Goal: Task Accomplishment & Management: Complete application form

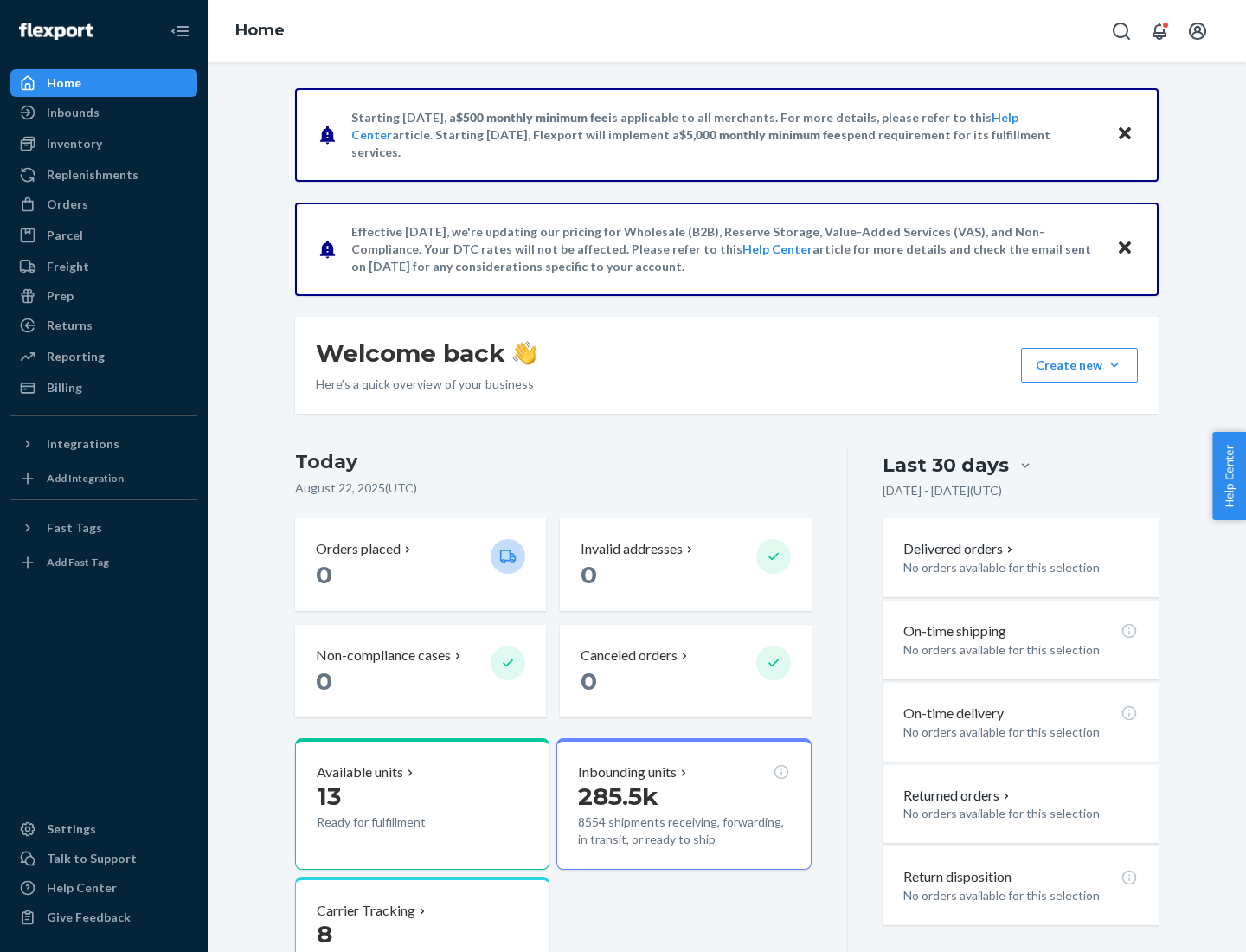
click at [1114, 365] on button "Create new Create new inbound Create new order Create new product" at bounding box center [1079, 364] width 117 height 35
click at [104, 112] on div "Inbounds" at bounding box center [104, 112] width 183 height 24
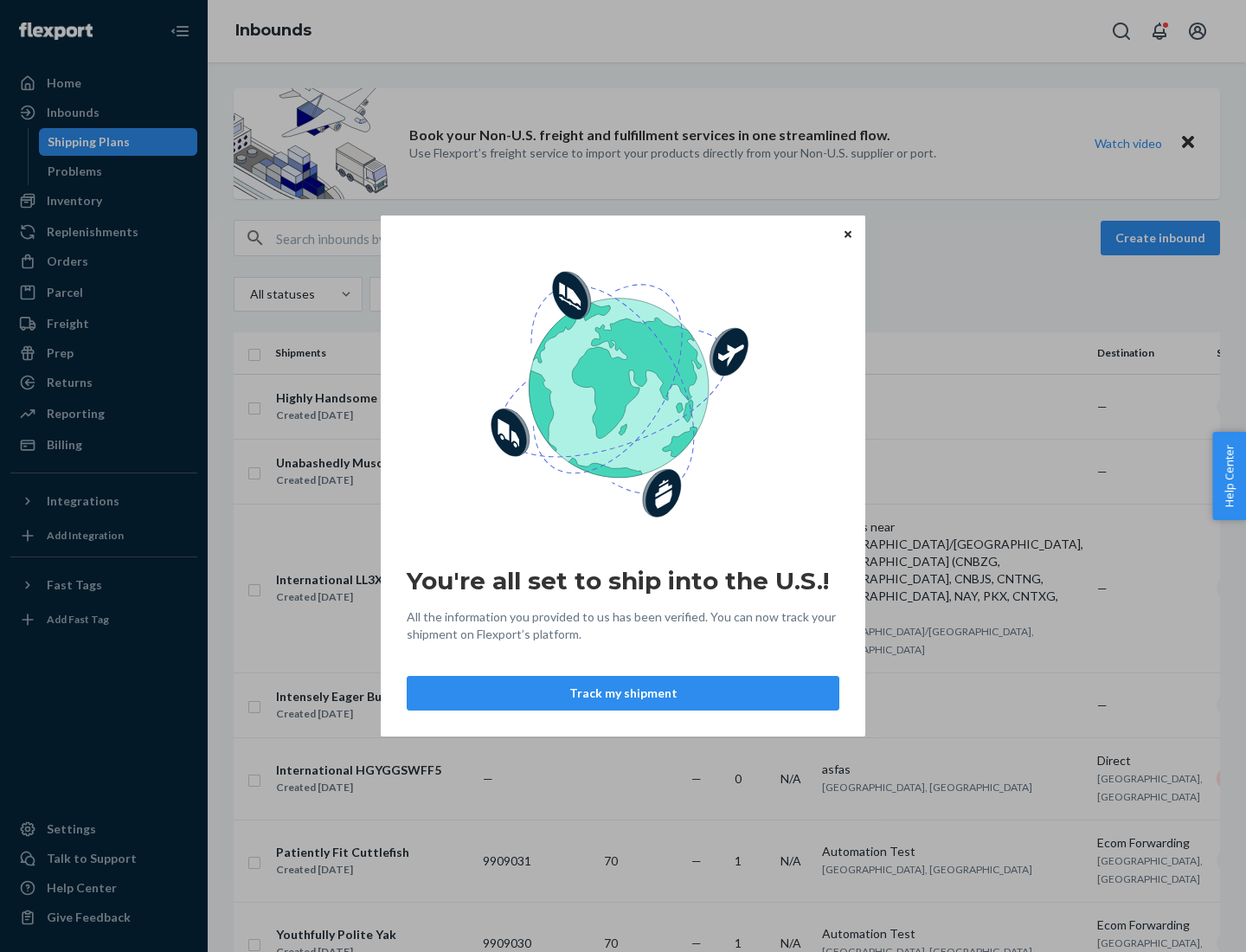
click at [104, 201] on div "You're all set to ship into the U.S.! All the information you provided to us ha…" at bounding box center [623, 476] width 1246 height 952
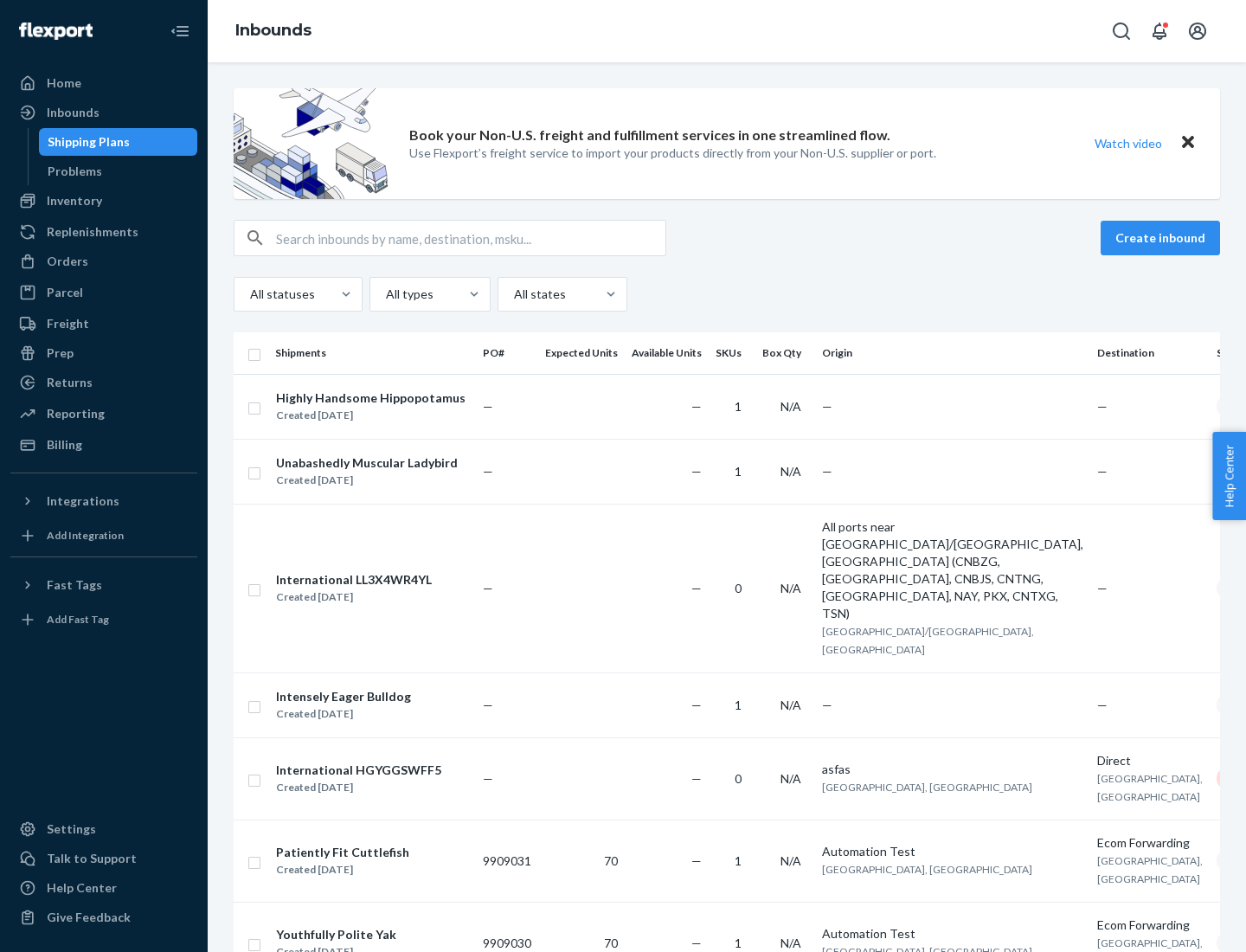
click at [727, 31] on div "Inbounds" at bounding box center [727, 31] width 1039 height 63
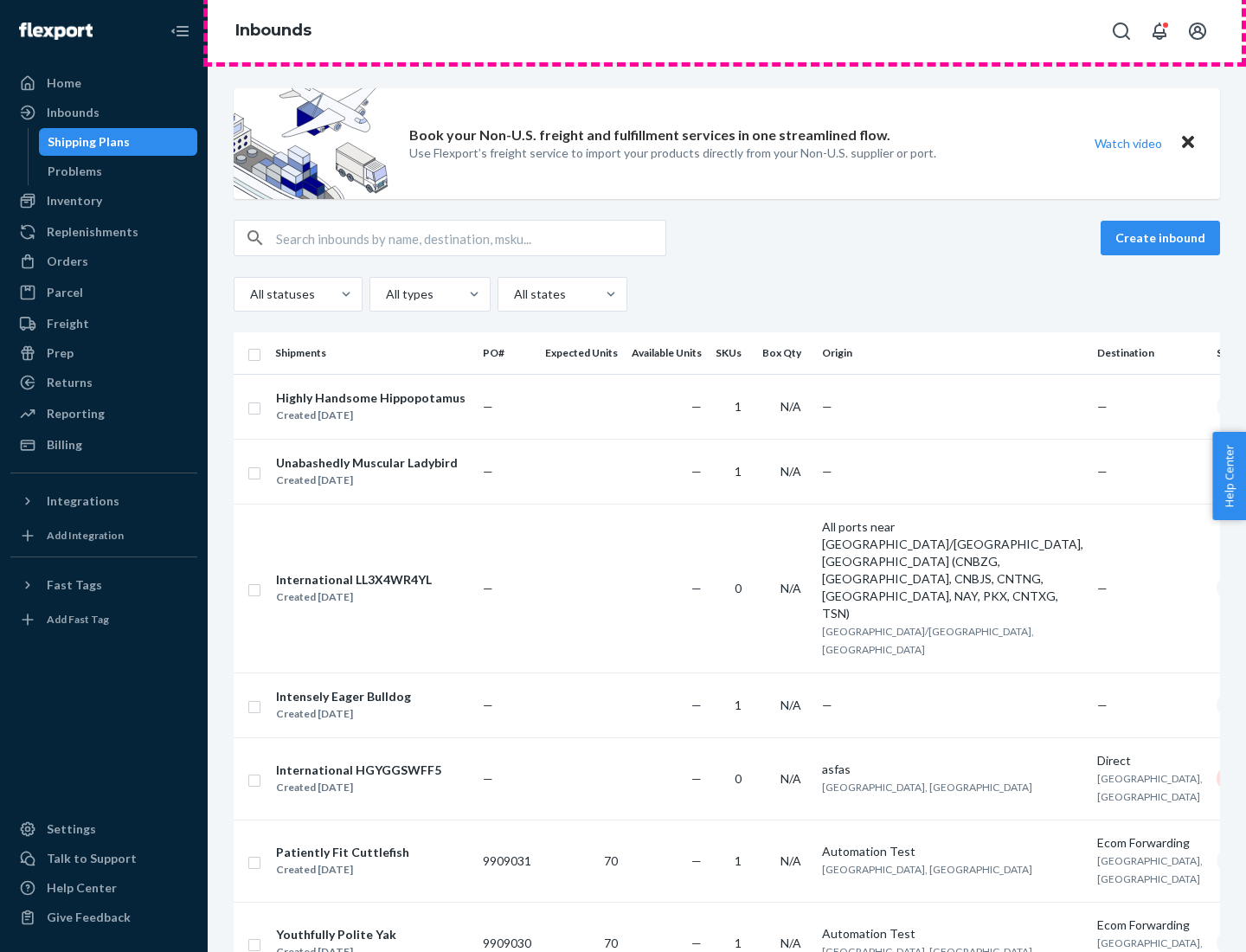
click at [727, 31] on div "Inbounds" at bounding box center [727, 31] width 1039 height 63
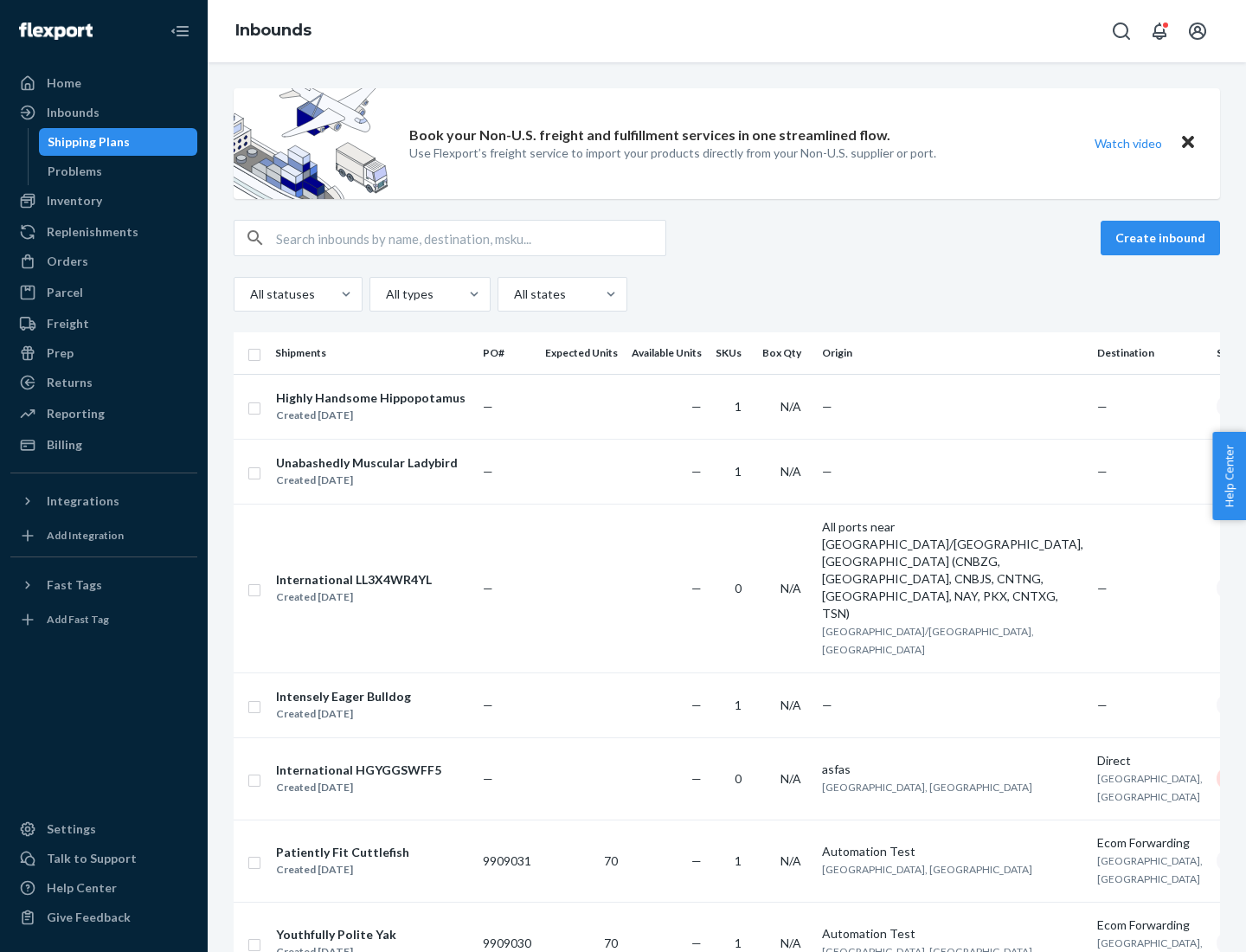
click at [727, 294] on div "All statuses All types All states" at bounding box center [727, 293] width 986 height 35
click at [86, 142] on div "Shipping Plans" at bounding box center [89, 142] width 82 height 18
click at [1163, 238] on button "Create inbound" at bounding box center [1160, 237] width 120 height 35
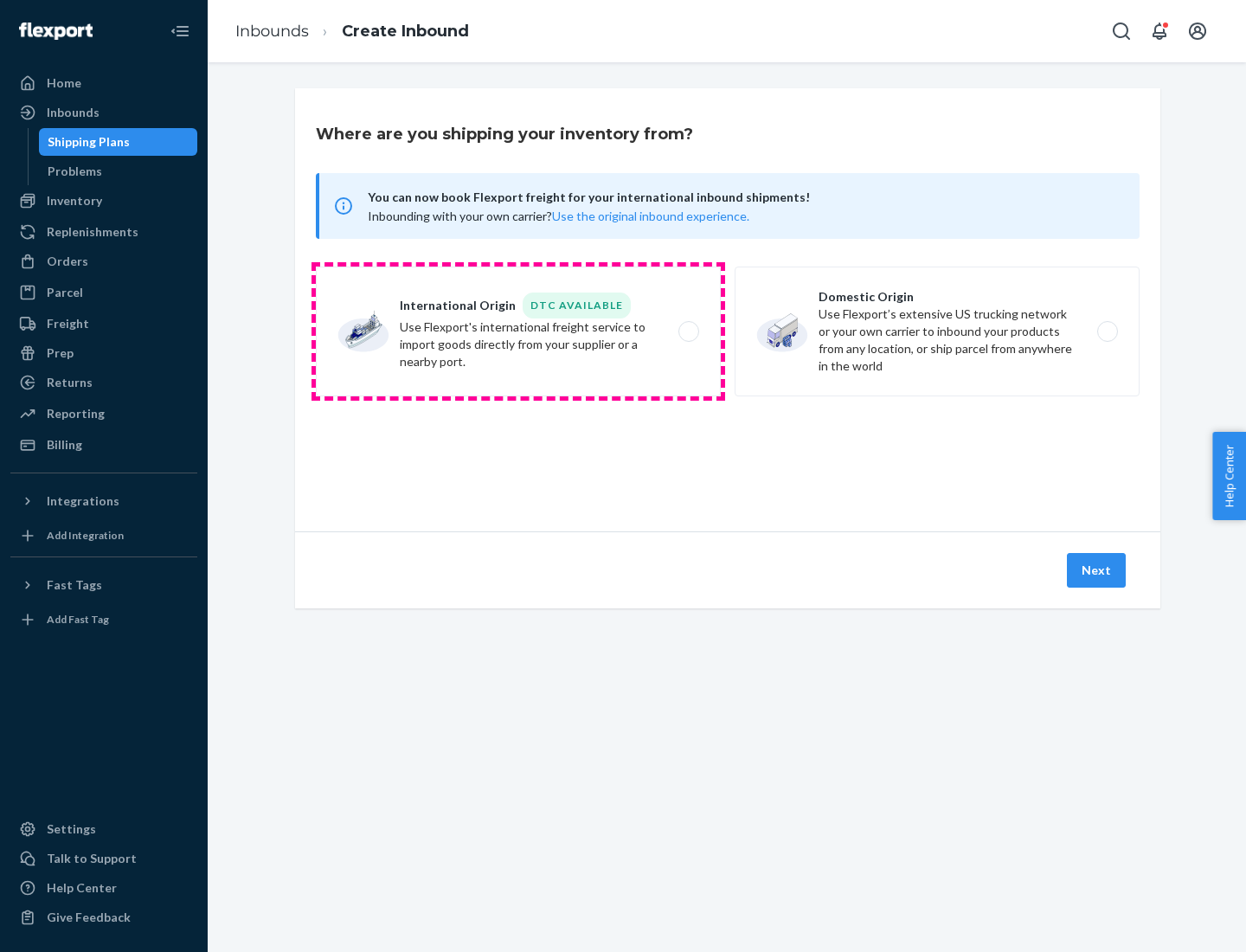
click at [518, 332] on label "International Origin DTC Available Use Flexport's international freight service…" at bounding box center [518, 331] width 405 height 130
click at [687, 332] on input "International Origin DTC Available Use Flexport's international freight service…" at bounding box center [693, 332] width 11 height 11
radio input "true"
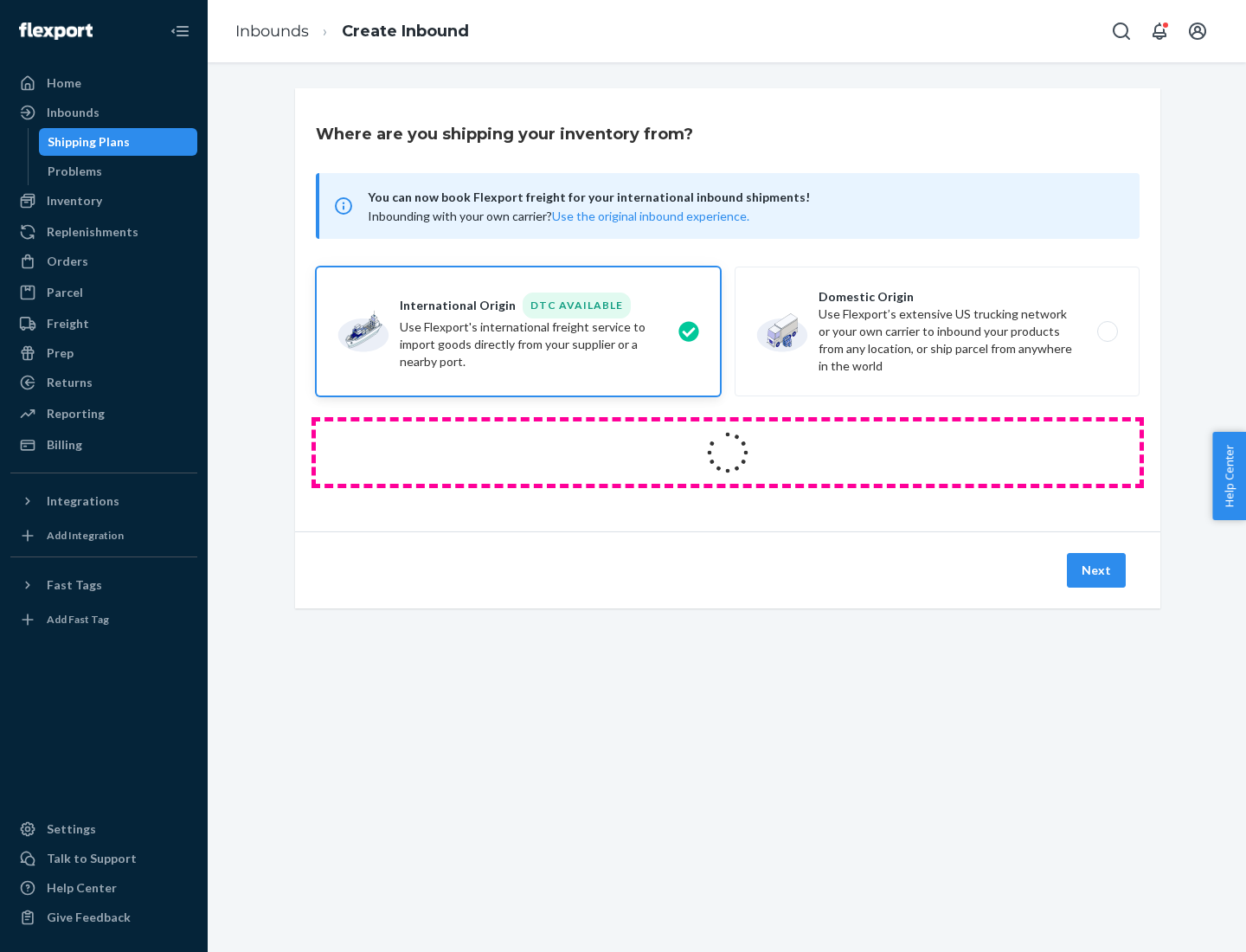
click at [728, 452] on icon at bounding box center [727, 451] width 66 height 66
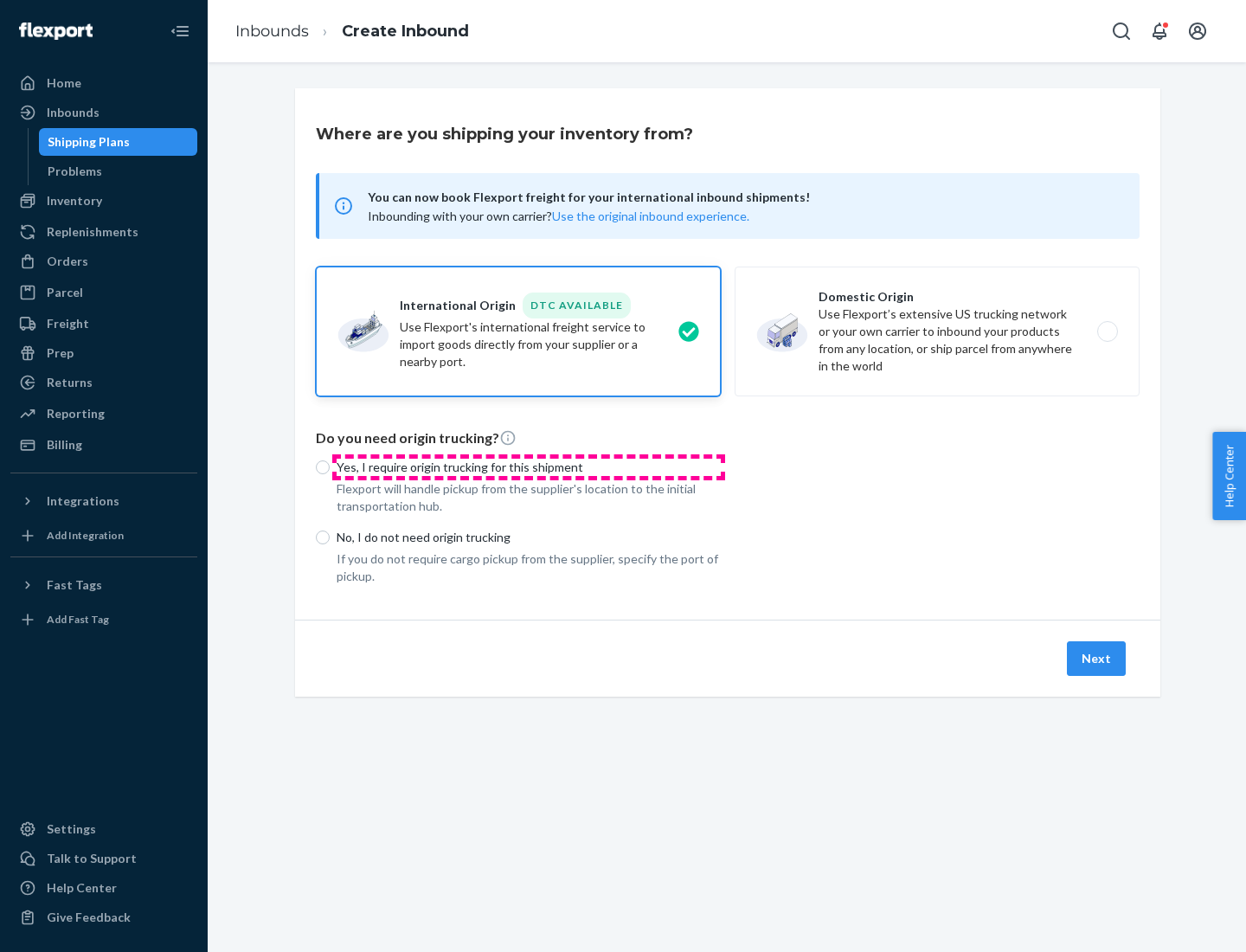
click at [529, 466] on p "Yes, I require origin trucking for this shipment" at bounding box center [528, 467] width 384 height 18
click at [330, 466] on input "Yes, I require origin trucking for this shipment" at bounding box center [322, 467] width 14 height 14
radio input "true"
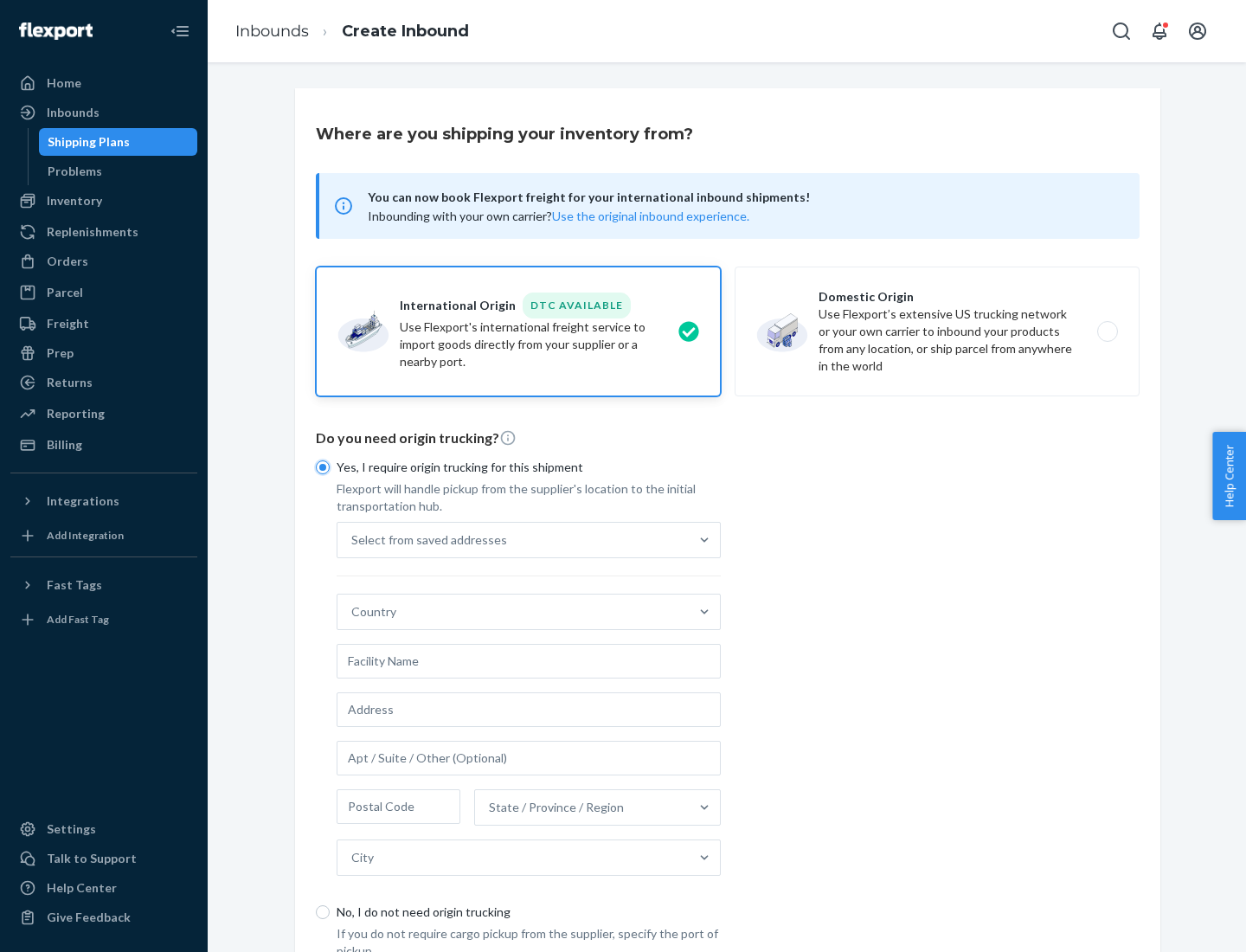
scroll to position [33, 0]
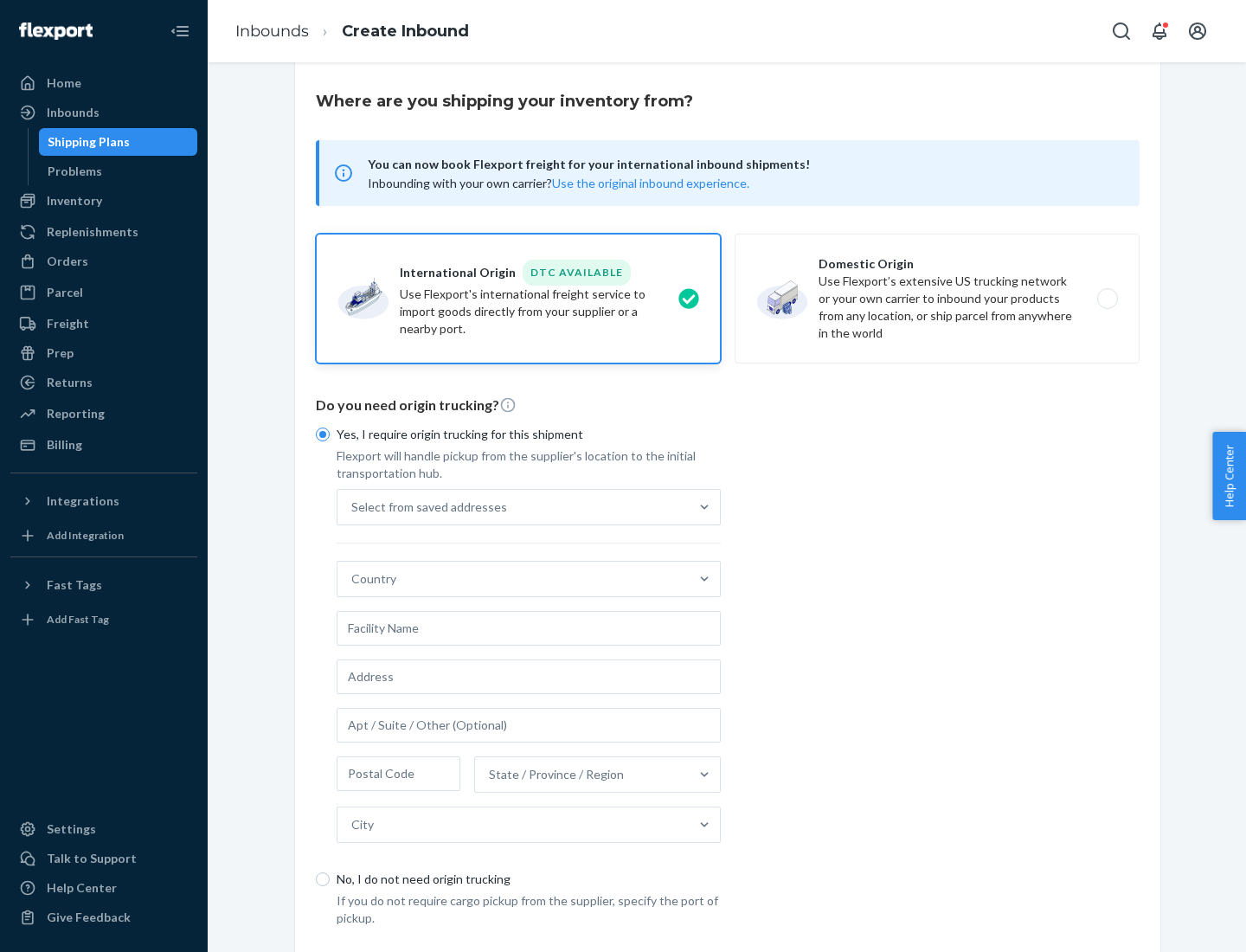
click at [513, 506] on div "Select from saved addresses" at bounding box center [513, 506] width 351 height 35
click at [353, 506] on input "Select from saved addresses" at bounding box center [352, 507] width 2 height 18
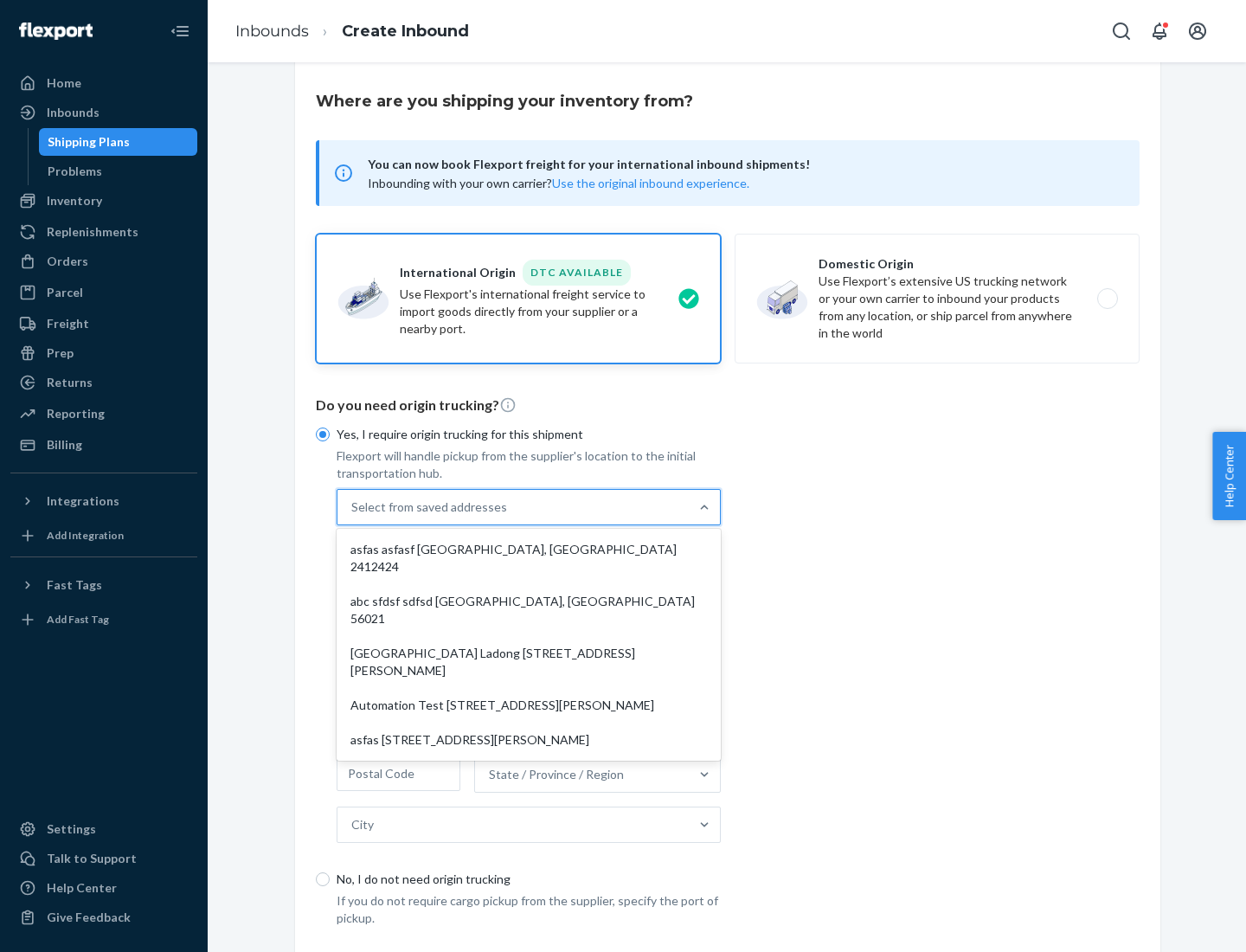
scroll to position [76, 0]
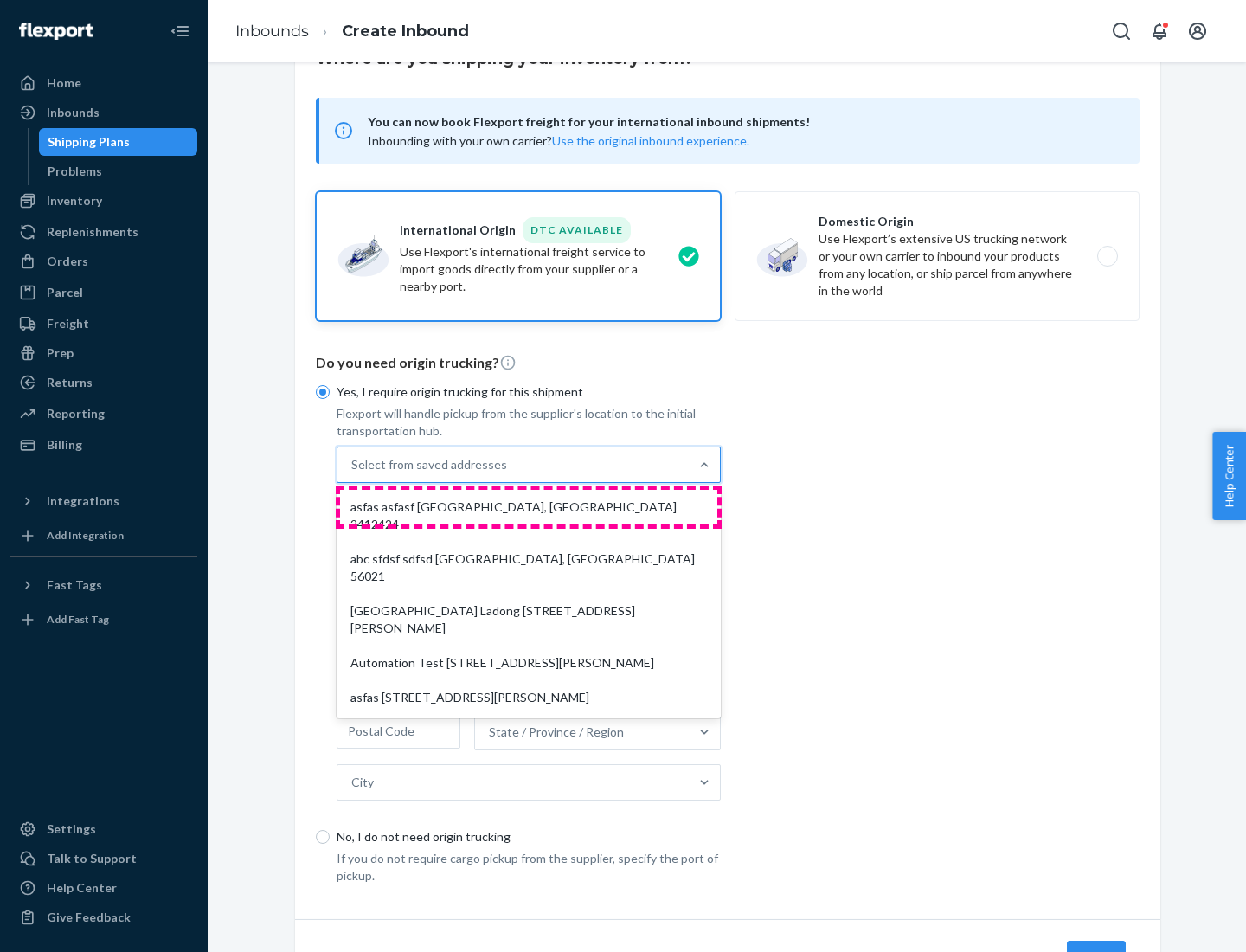
click at [529, 506] on div "asfas asfasf [GEOGRAPHIC_DATA], [GEOGRAPHIC_DATA] 2412424" at bounding box center [529, 516] width 377 height 52
click at [353, 474] on input "option asfas asfasf [GEOGRAPHIC_DATA], [GEOGRAPHIC_DATA] 2412424 focused, 1 of …" at bounding box center [352, 464] width 2 height 18
type input "asfas"
type input "asfasf"
type input "2412424"
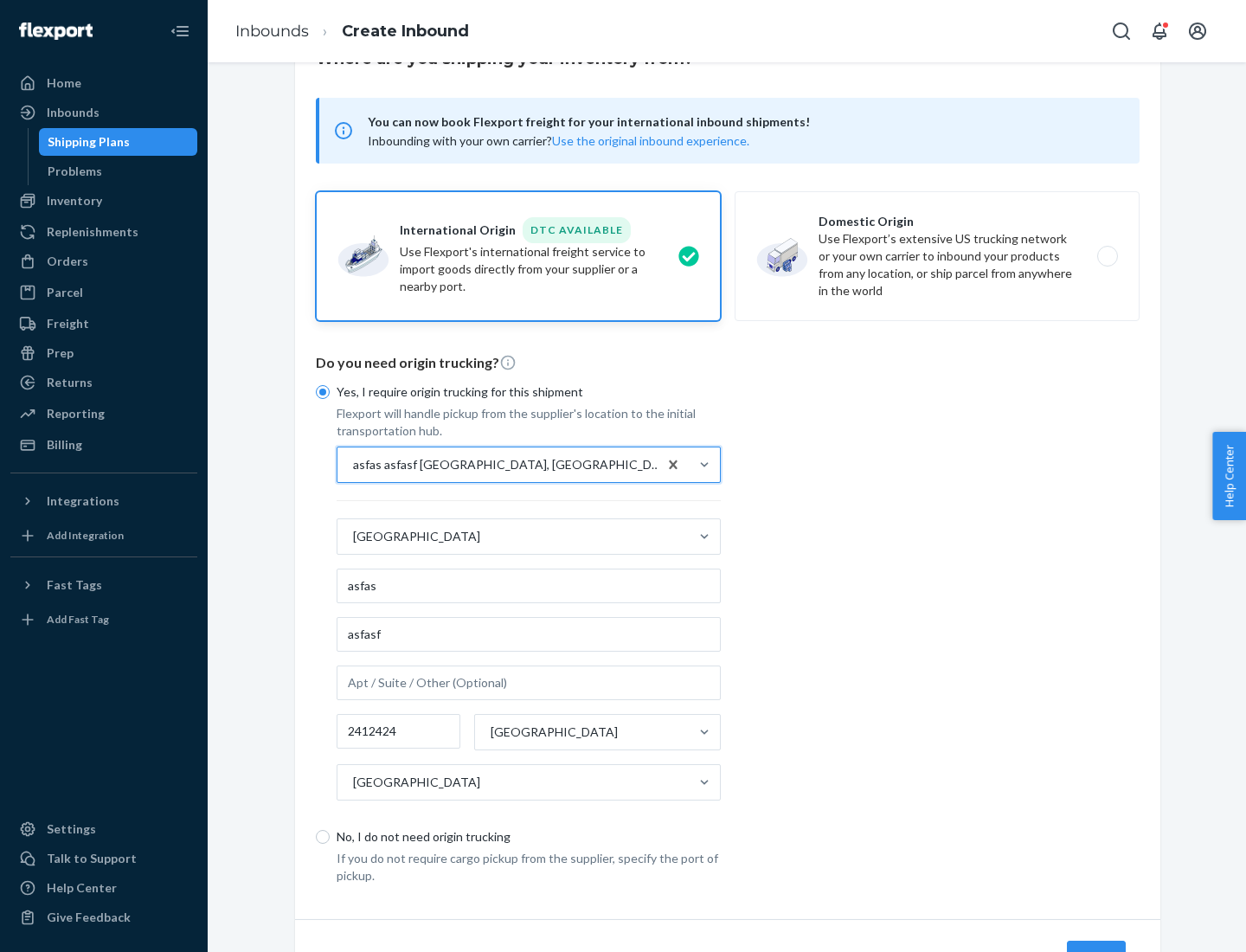
scroll to position [161, 0]
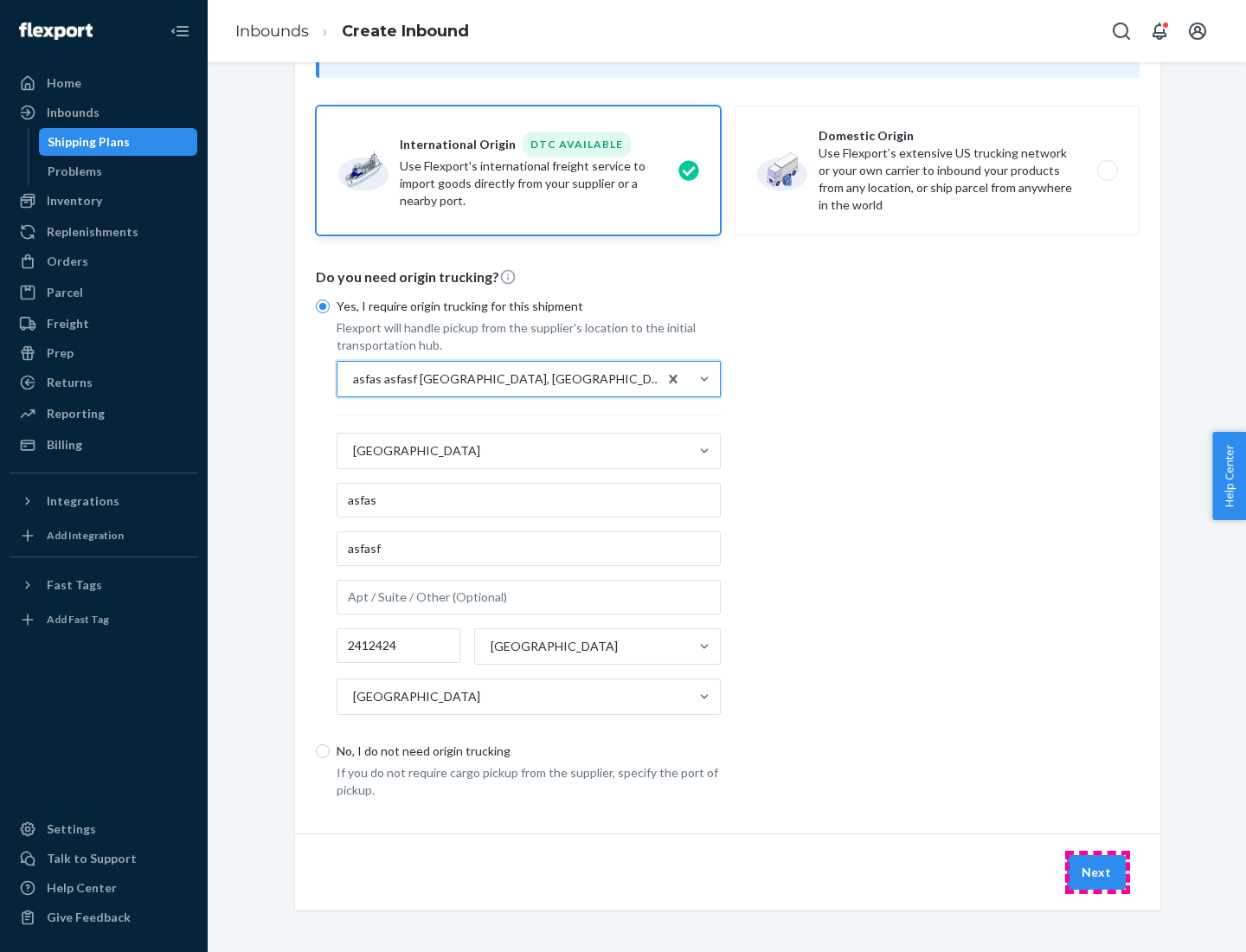
click at [1097, 872] on button "Next" at bounding box center [1096, 872] width 59 height 35
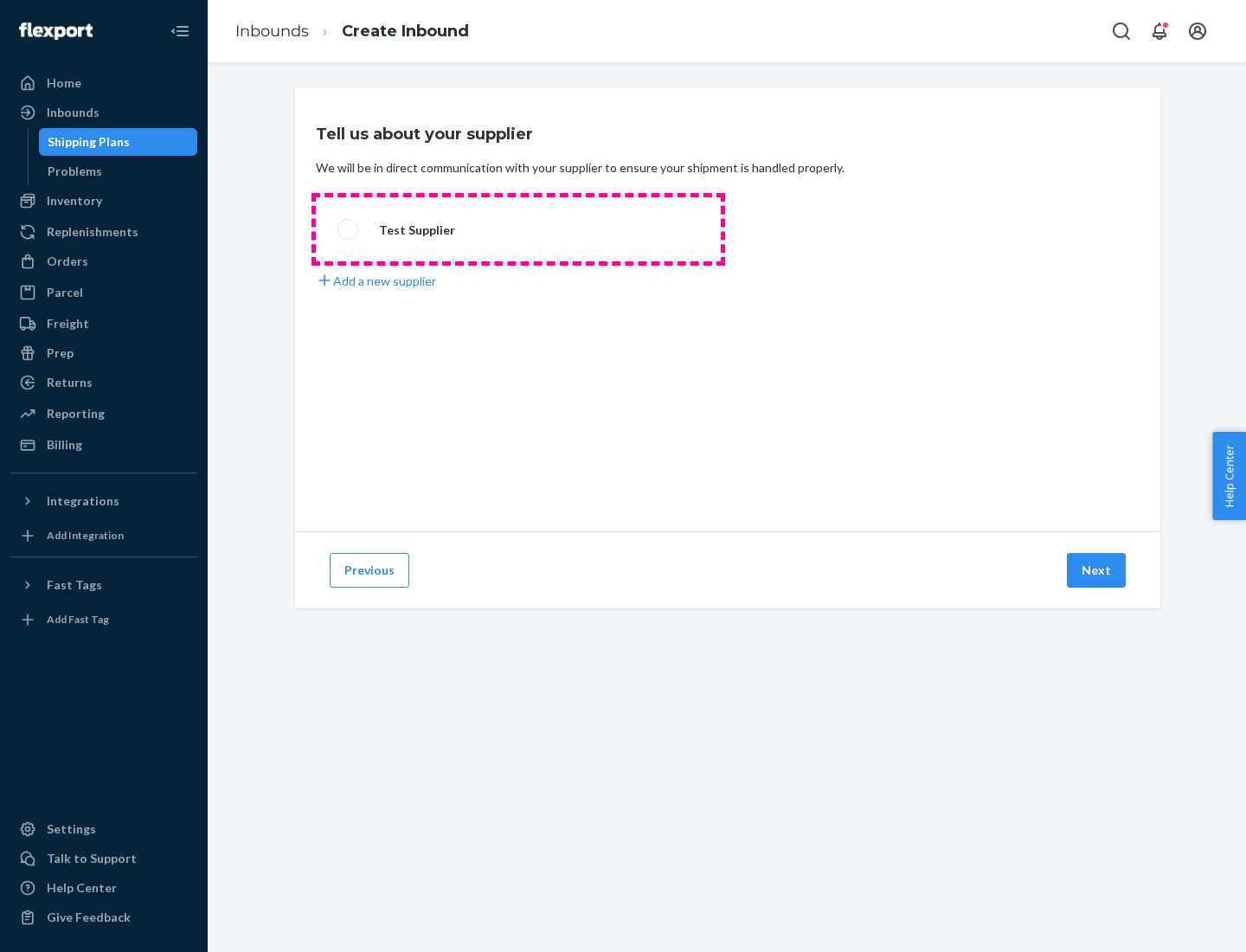
click at [518, 229] on label "Test Supplier" at bounding box center [518, 229] width 405 height 64
click at [348, 229] on input "Test Supplier" at bounding box center [343, 230] width 11 height 11
radio input "true"
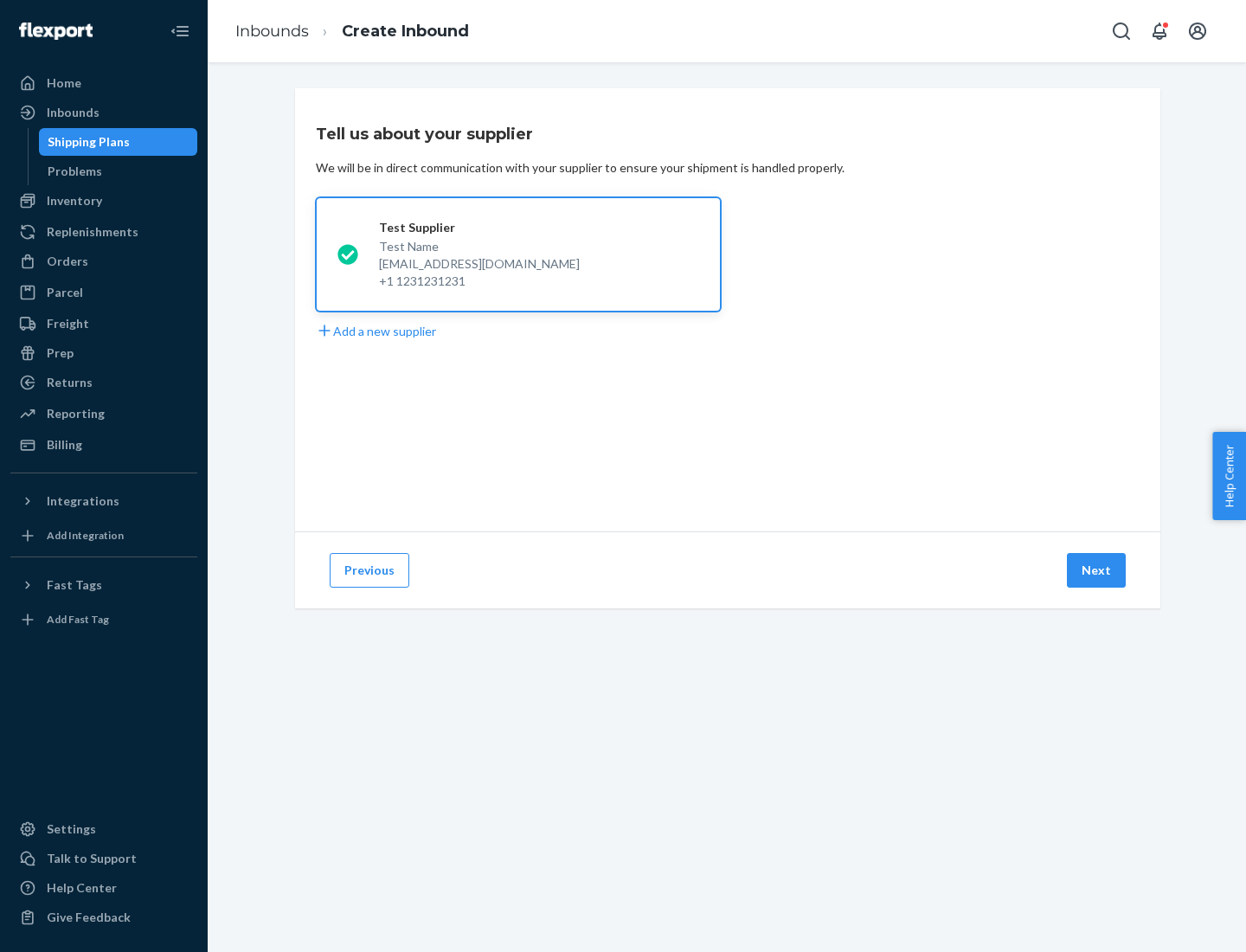
click at [1097, 570] on button "Next" at bounding box center [1096, 570] width 59 height 35
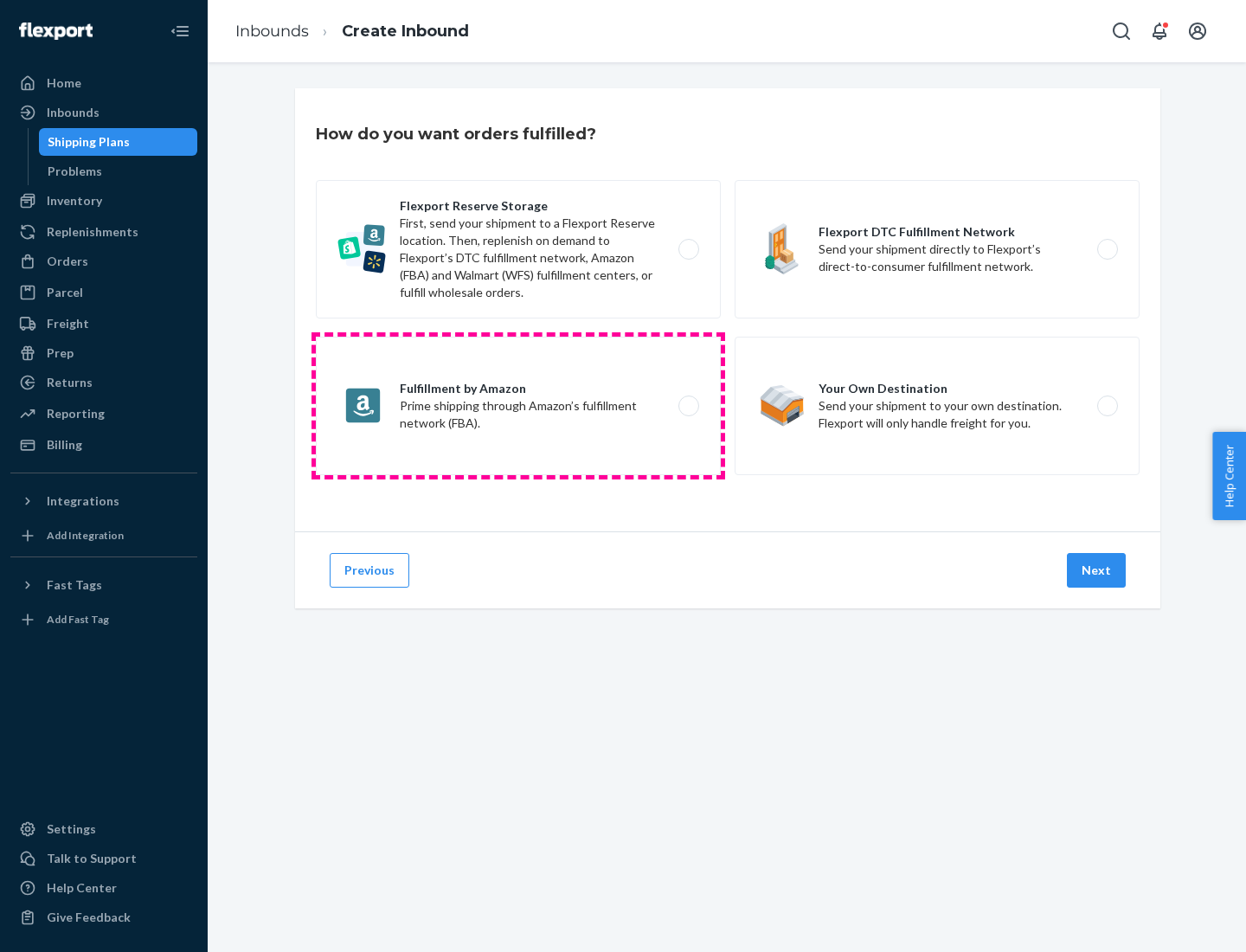
click at [518, 405] on label "Fulfillment by Amazon Prime shipping through Amazon’s fulfillment network (FBA)." at bounding box center [518, 405] width 405 height 138
click at [687, 405] on input "Fulfillment by Amazon Prime shipping through Amazon’s fulfillment network (FBA)." at bounding box center [693, 406] width 11 height 11
radio input "true"
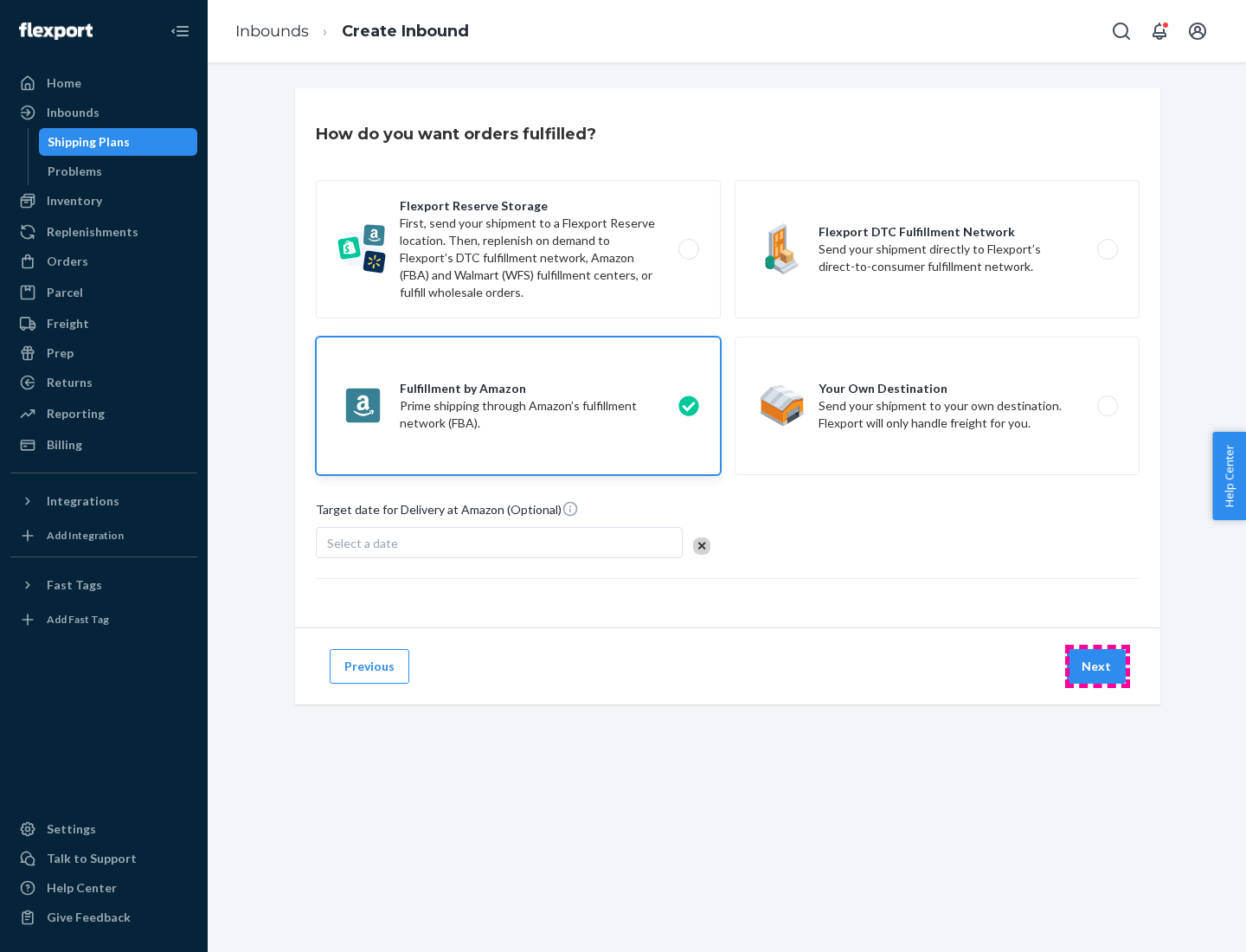
click at [1097, 666] on button "Next" at bounding box center [1096, 666] width 59 height 35
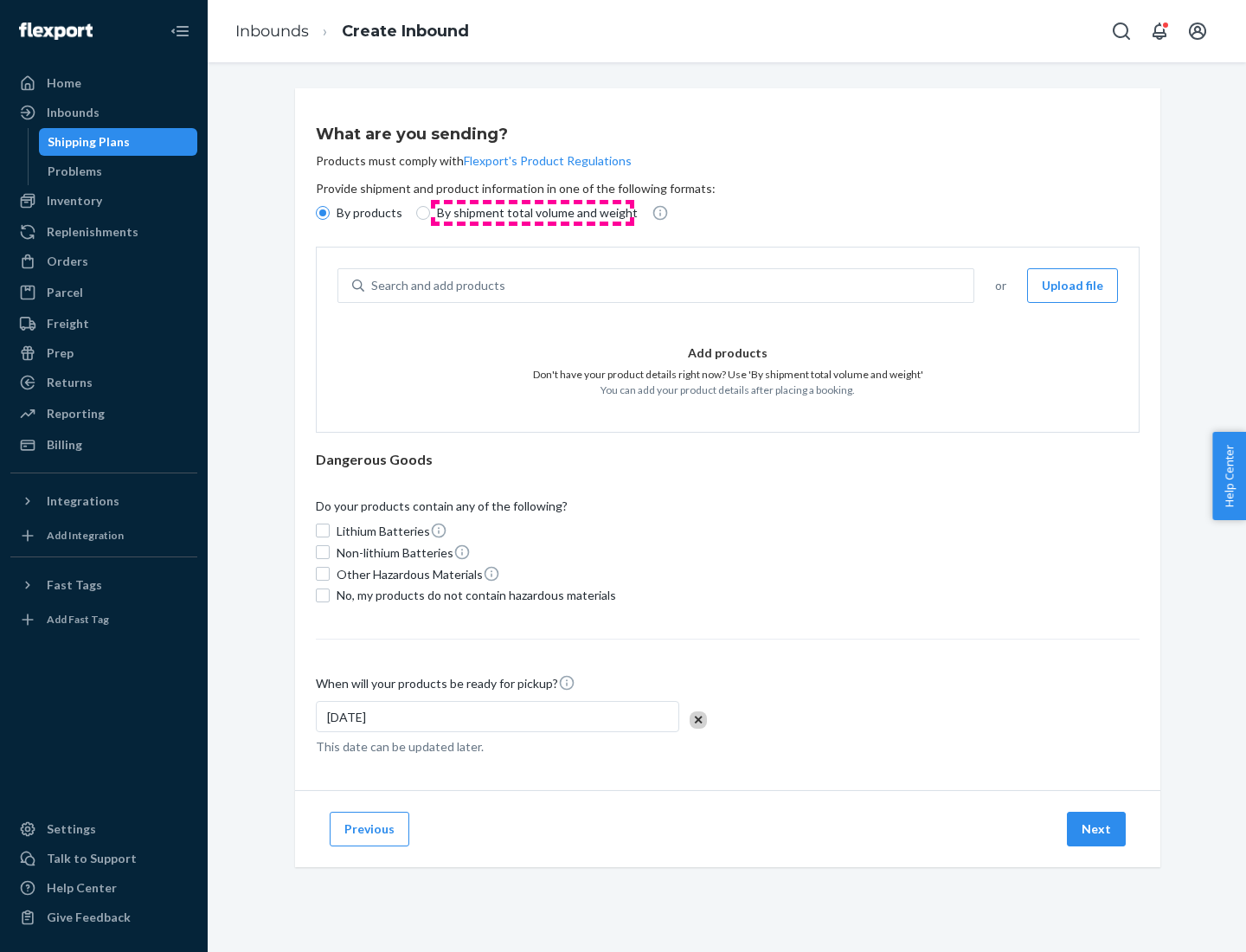
click at [532, 213] on p "By shipment total volume and weight" at bounding box center [537, 213] width 201 height 18
click at [430, 213] on input "By shipment total volume and weight" at bounding box center [423, 212] width 14 height 14
radio input "true"
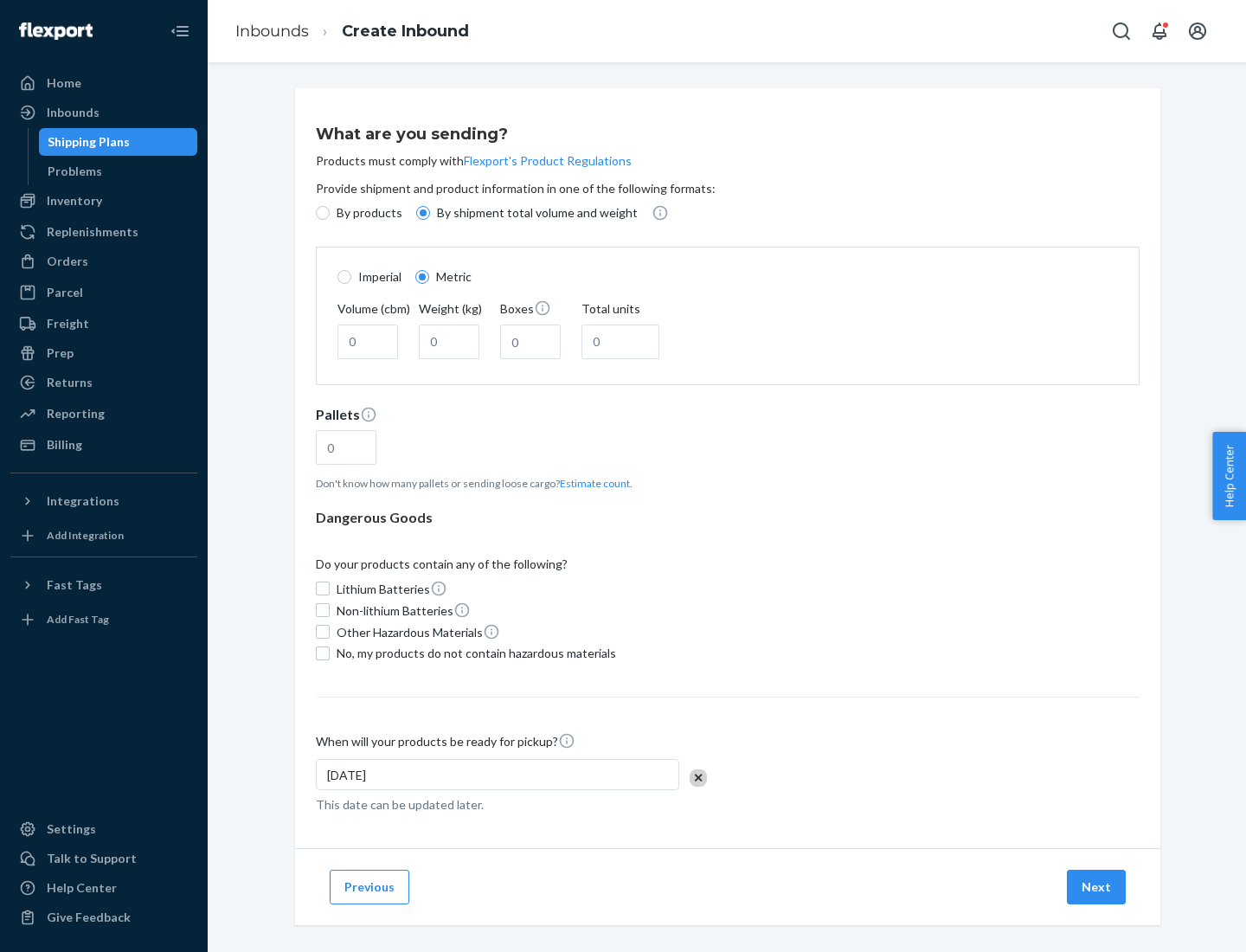
click at [368, 213] on p "By products" at bounding box center [369, 213] width 65 height 18
click at [330, 213] on input "By products" at bounding box center [322, 212] width 14 height 14
radio input "true"
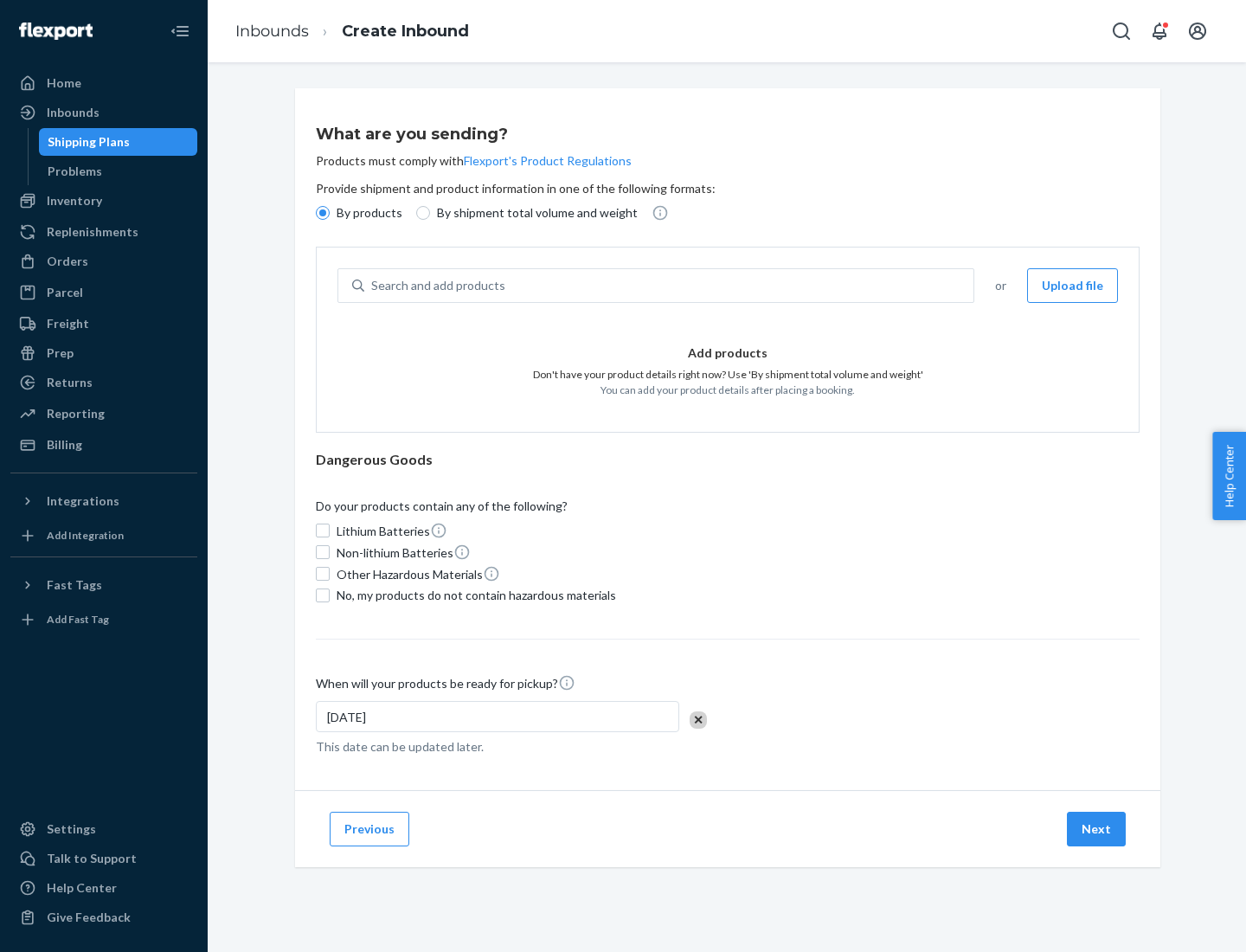
click at [670, 286] on div "Search and add products" at bounding box center [669, 285] width 609 height 31
click at [373, 286] on input "Search and add products" at bounding box center [372, 285] width 2 height 18
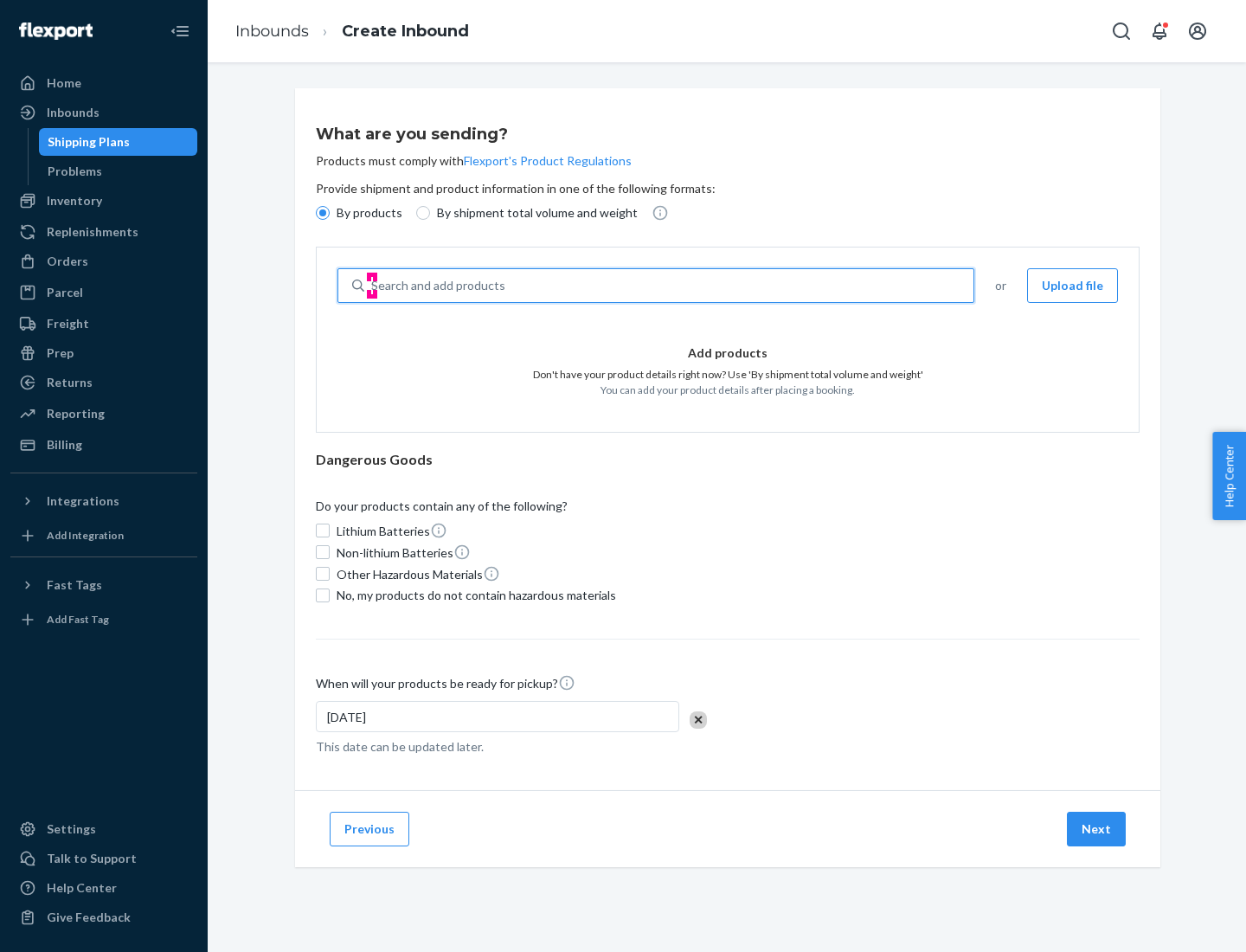
type input "test"
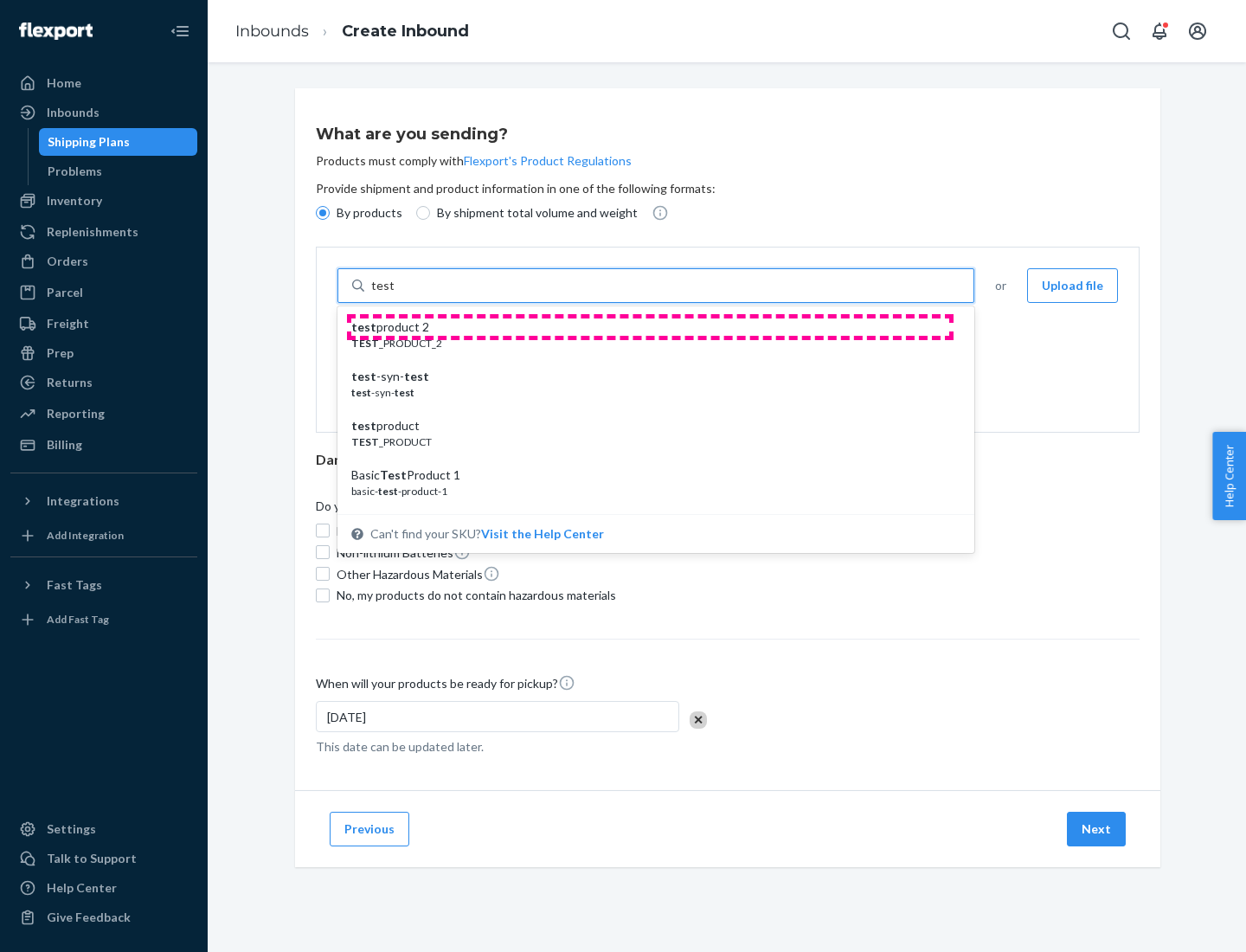
click at [650, 327] on div "test product 2" at bounding box center [648, 327] width 595 height 18
click at [393, 294] on input "test" at bounding box center [382, 285] width 22 height 18
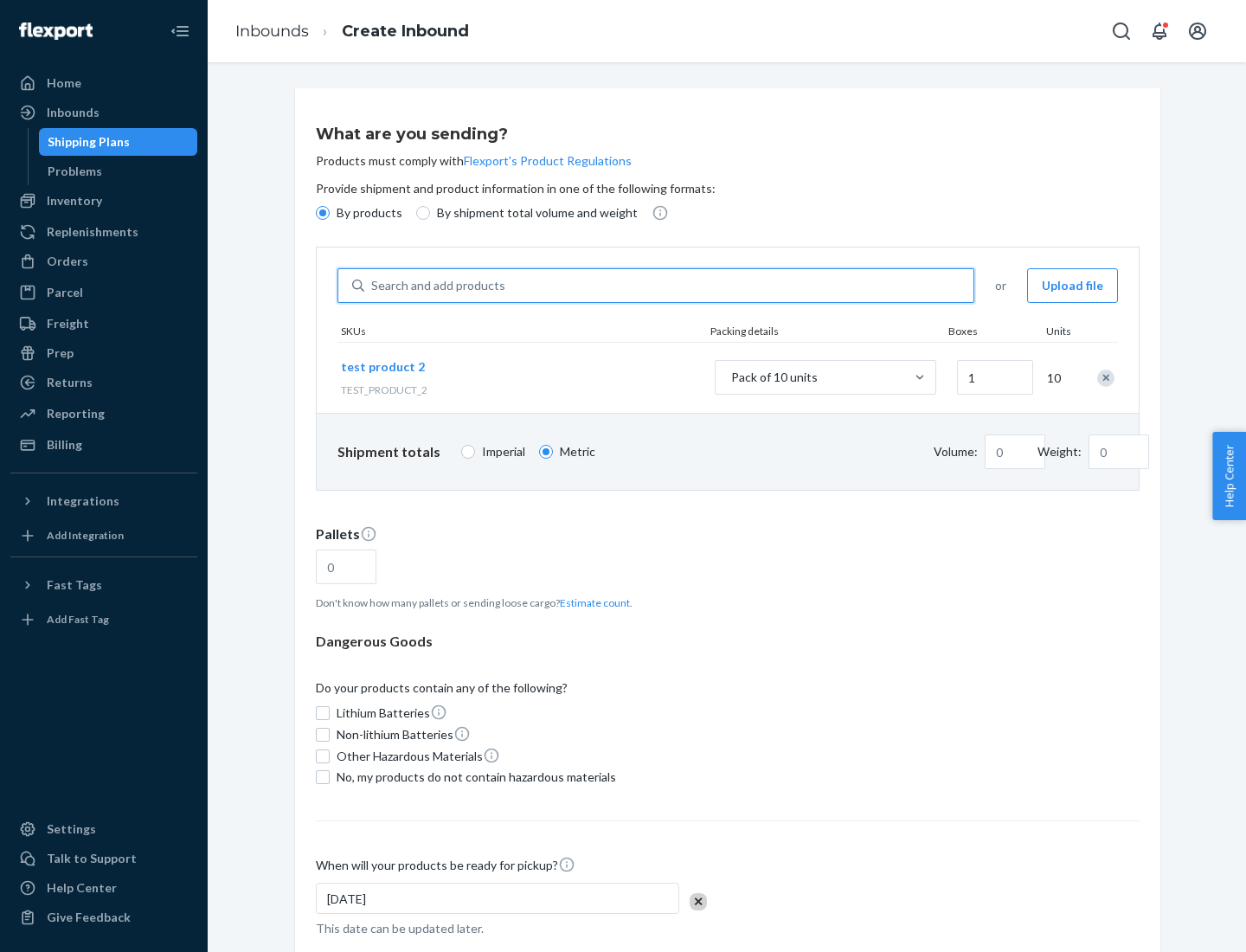
type input "1"
type input "0.02"
type input "22.23"
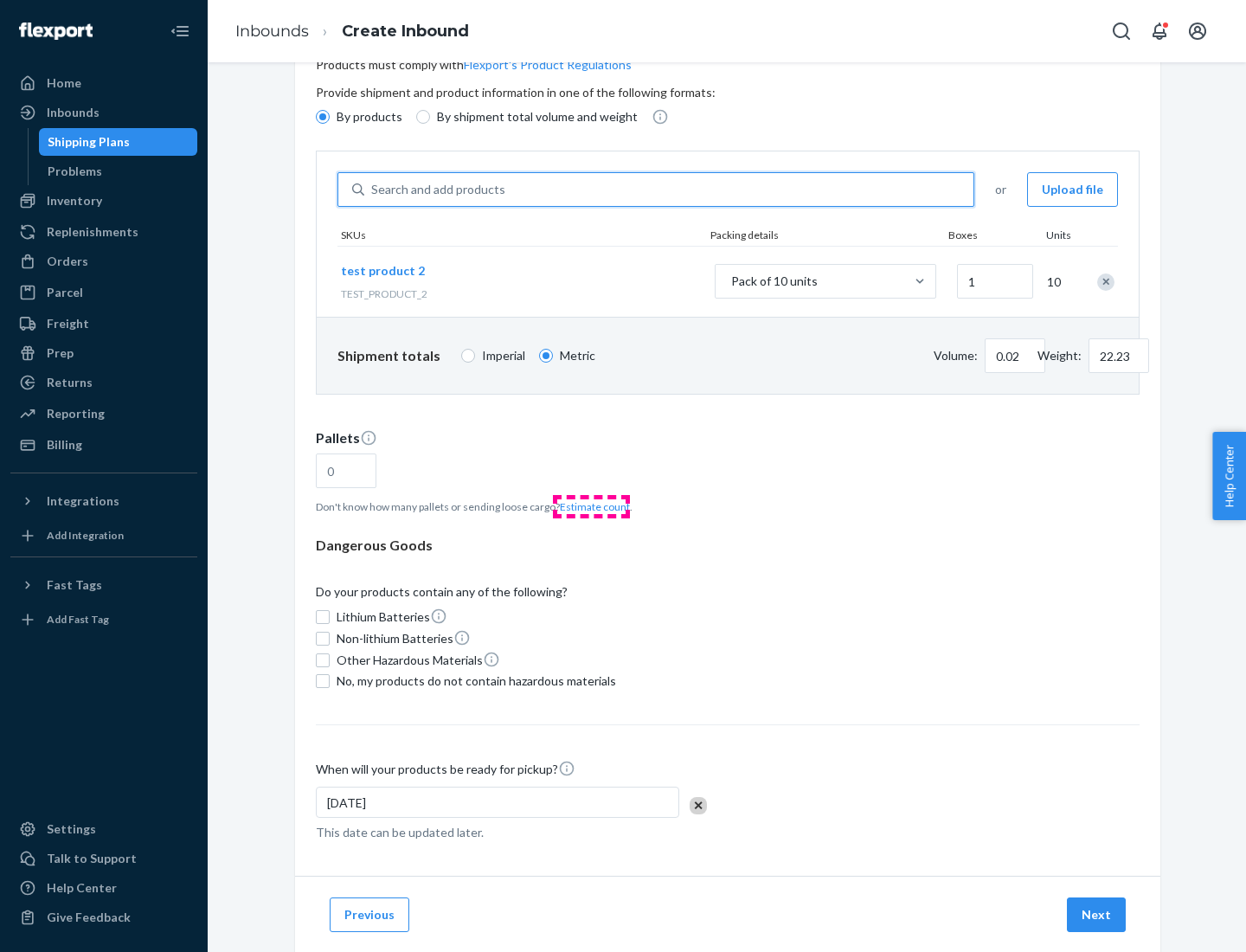
click at [591, 506] on button "Estimate count" at bounding box center [594, 506] width 70 height 15
type input "1"
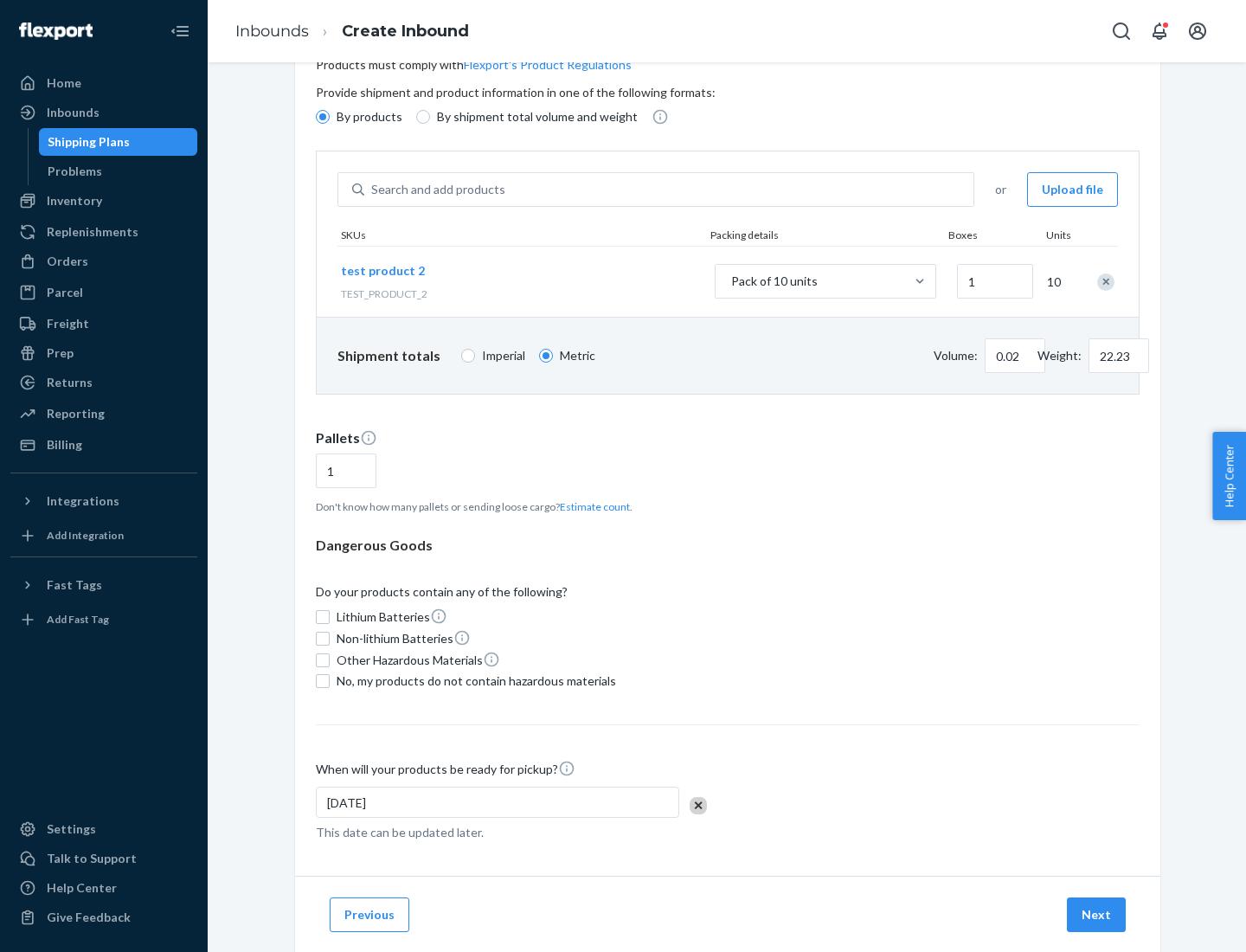
scroll to position [138, 0]
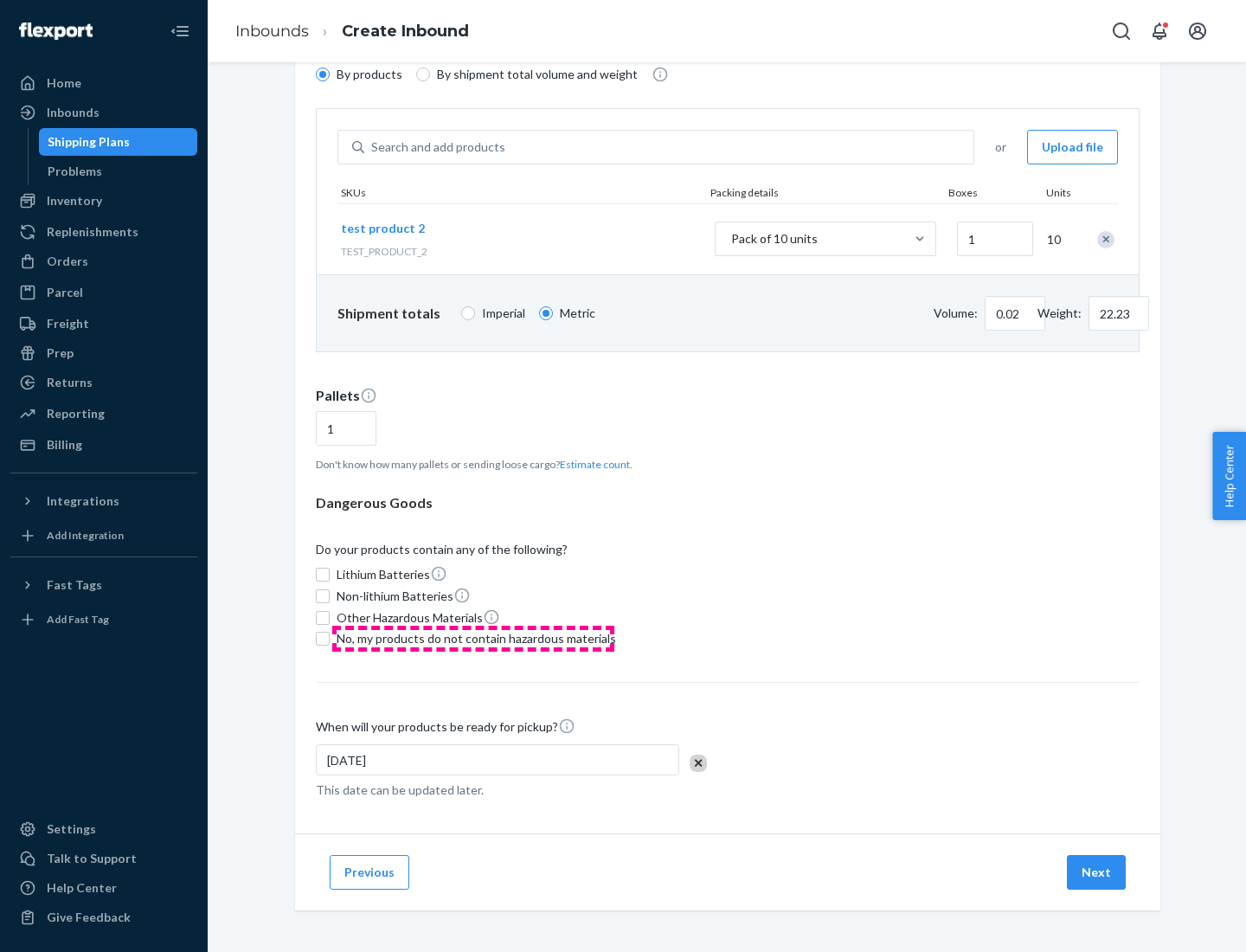
click at [474, 639] on span "No, my products do not contain hazardous materials" at bounding box center [475, 638] width 279 height 18
click at [330, 639] on input "No, my products do not contain hazardous materials" at bounding box center [322, 638] width 14 height 14
checkbox input "true"
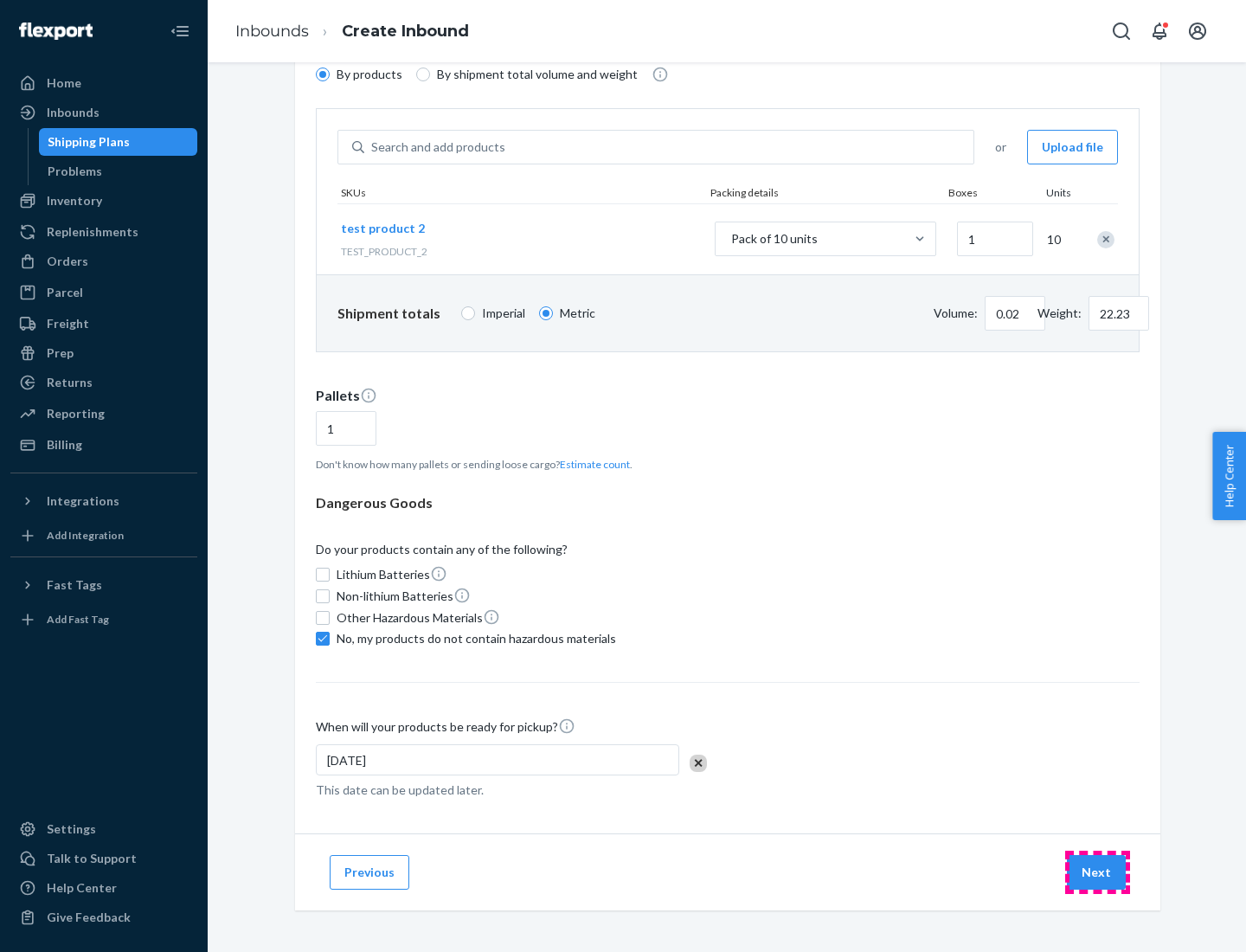
click at [1097, 873] on button "Next" at bounding box center [1096, 872] width 59 height 35
